Goal: Task Accomplishment & Management: Manage account settings

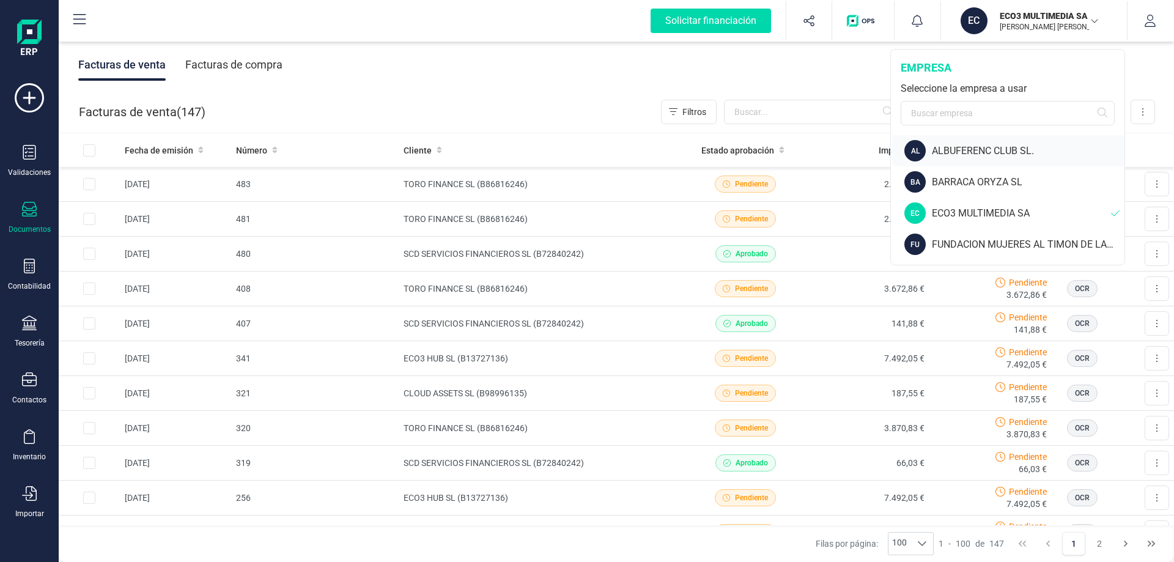
click at [997, 150] on div "ALBUFERENC CLUB SL." at bounding box center [1028, 151] width 193 height 15
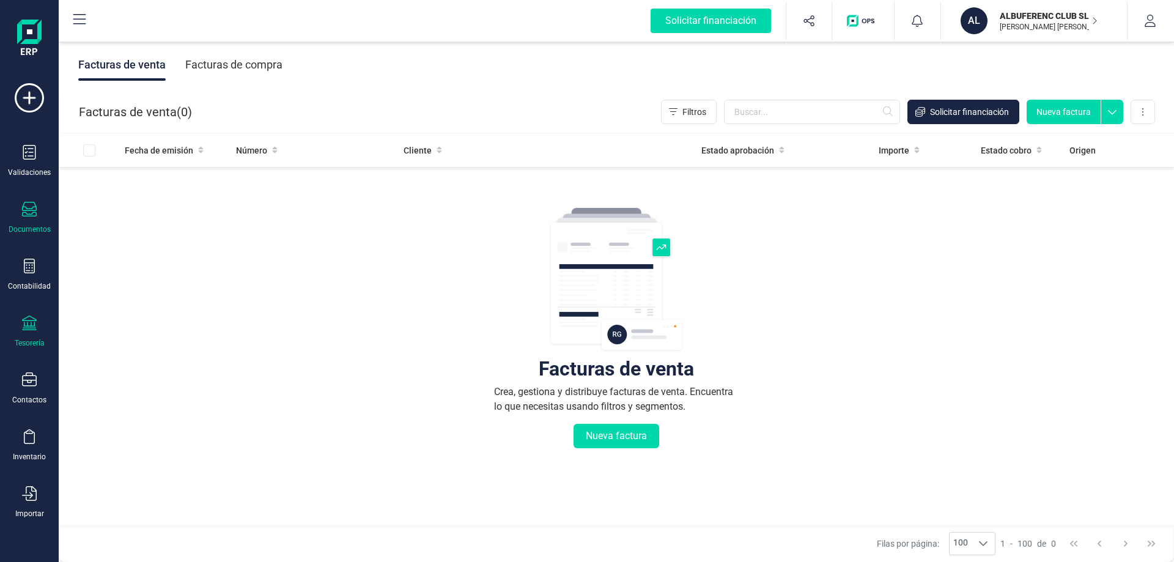
click at [29, 331] on div at bounding box center [29, 325] width 15 height 18
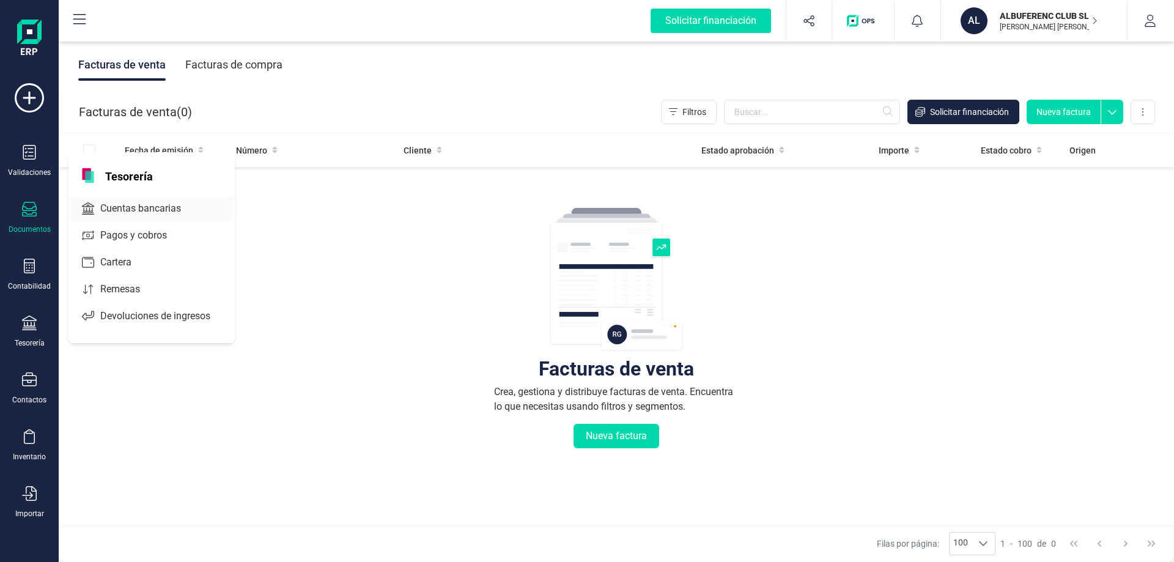
click at [124, 209] on span "Cuentas bancarias" at bounding box center [149, 208] width 108 height 15
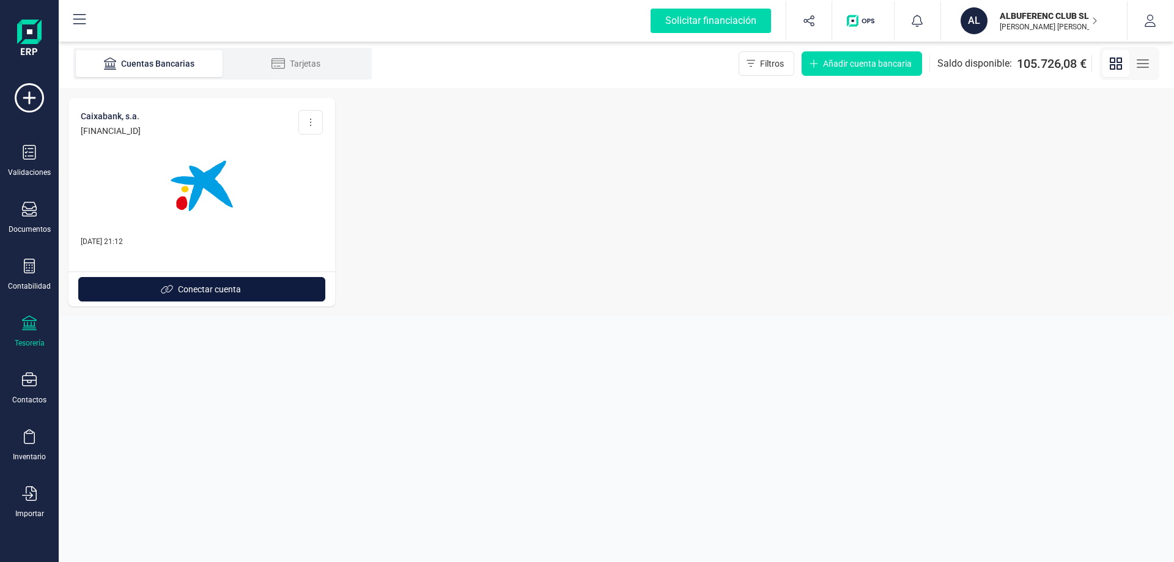
click at [196, 290] on span "Conectar cuenta" at bounding box center [209, 289] width 63 height 12
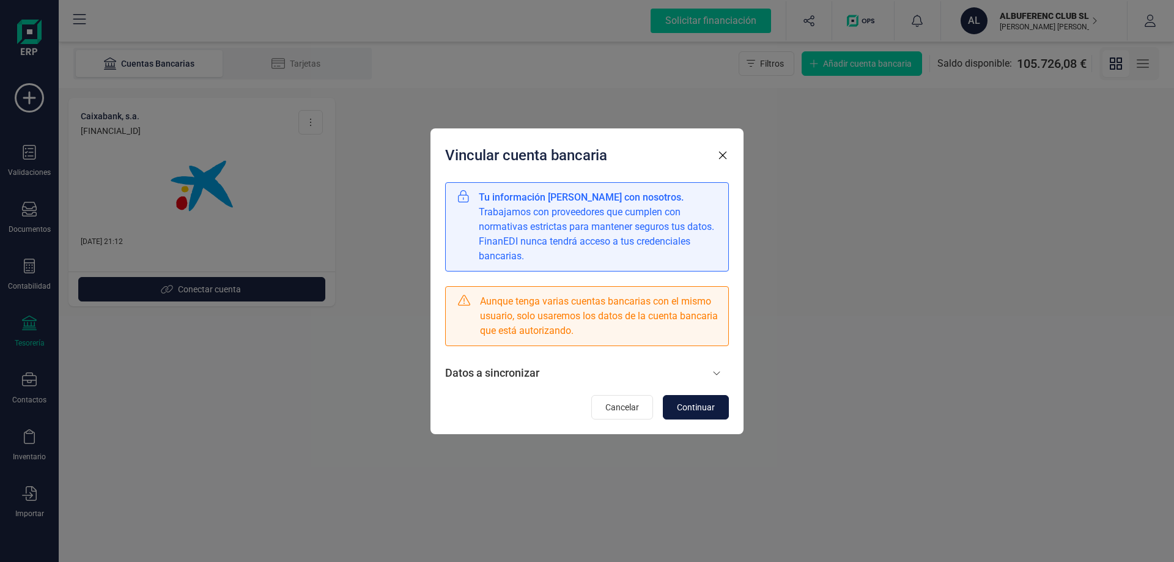
click at [703, 410] on span "Continuar" at bounding box center [696, 407] width 38 height 12
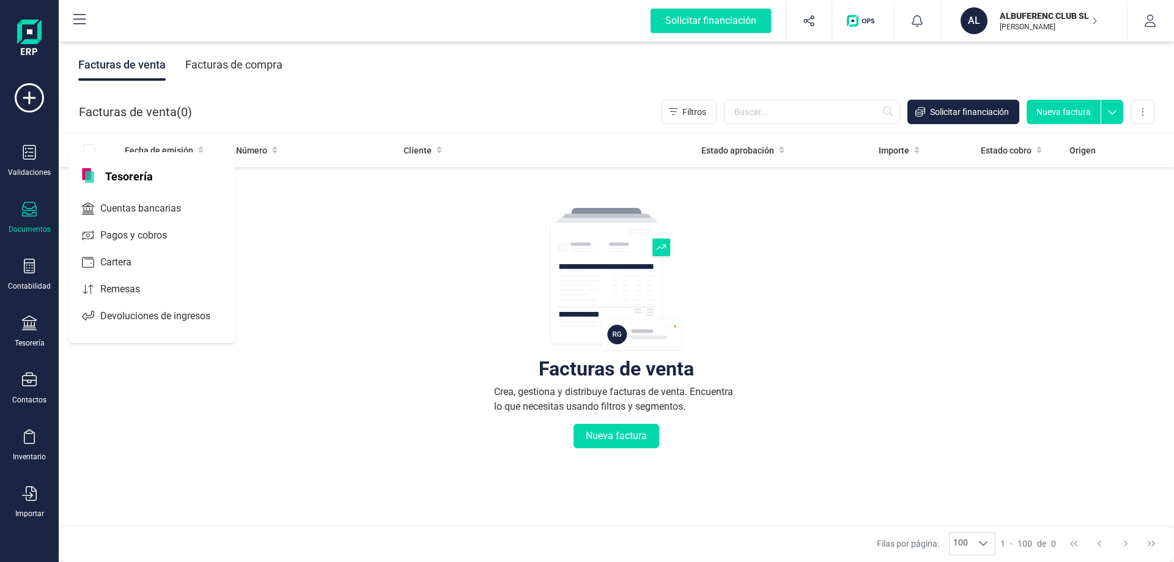
click at [136, 176] on span "Tesorería" at bounding box center [129, 175] width 62 height 15
click at [130, 209] on span "Cuentas bancarias" at bounding box center [149, 208] width 108 height 15
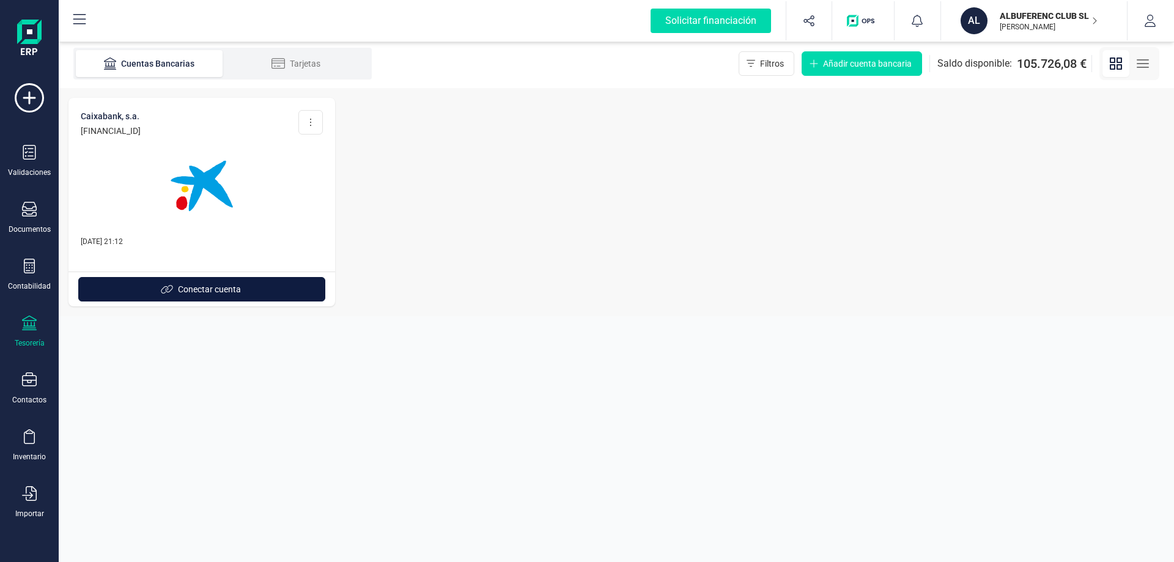
click at [184, 290] on span "Conectar cuenta" at bounding box center [209, 289] width 63 height 12
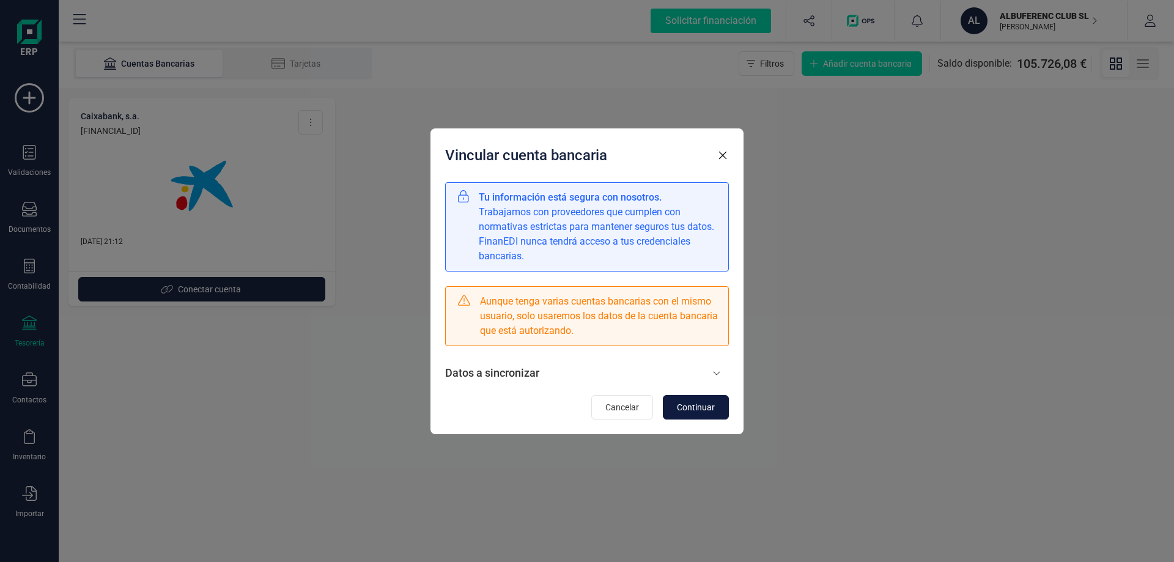
click at [711, 409] on span "Continuar" at bounding box center [696, 407] width 38 height 12
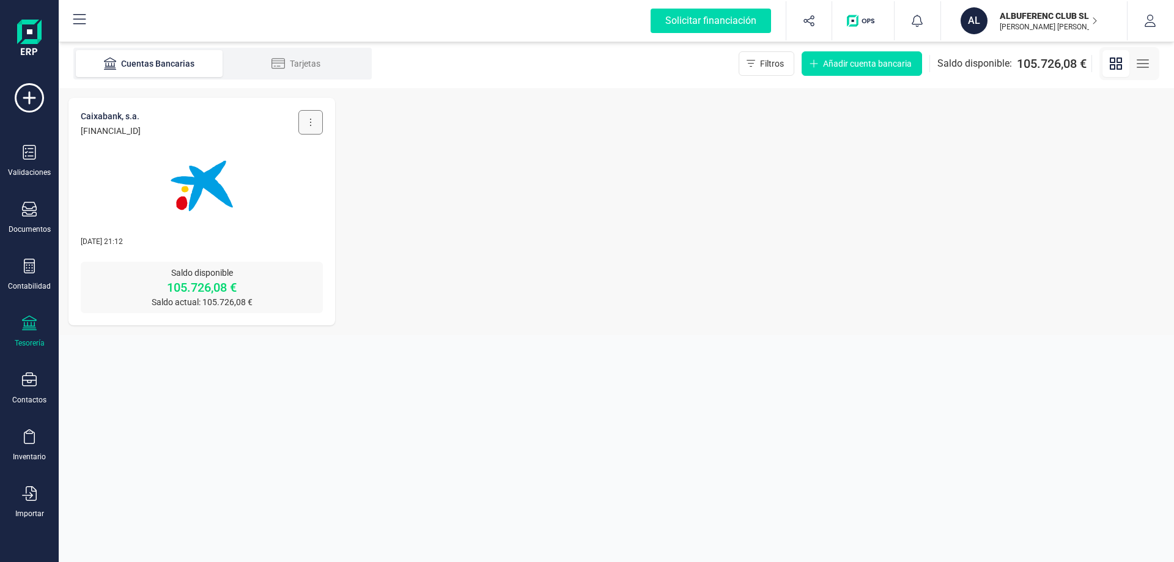
click at [311, 122] on icon at bounding box center [310, 122] width 2 height 10
click at [253, 177] on span "Actualizar" at bounding box center [256, 177] width 39 height 12
click at [311, 125] on icon at bounding box center [310, 122] width 1 height 7
click at [275, 449] on section "Cuentas Bancarias Tarjetas Filtros Añadir cuenta bancaria Saldo disponible: 105…" at bounding box center [616, 300] width 1115 height 523
click at [202, 188] on img at bounding box center [201, 186] width 103 height 103
